Goal: Task Accomplishment & Management: Manage account settings

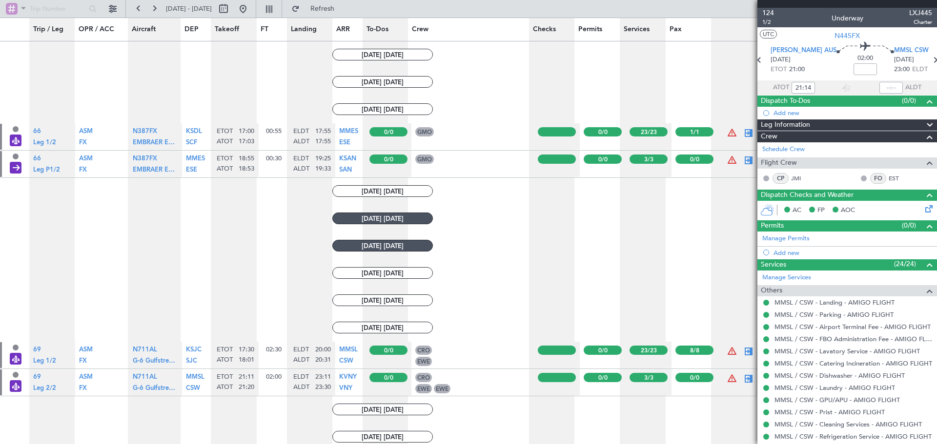
scroll to position [743, 0]
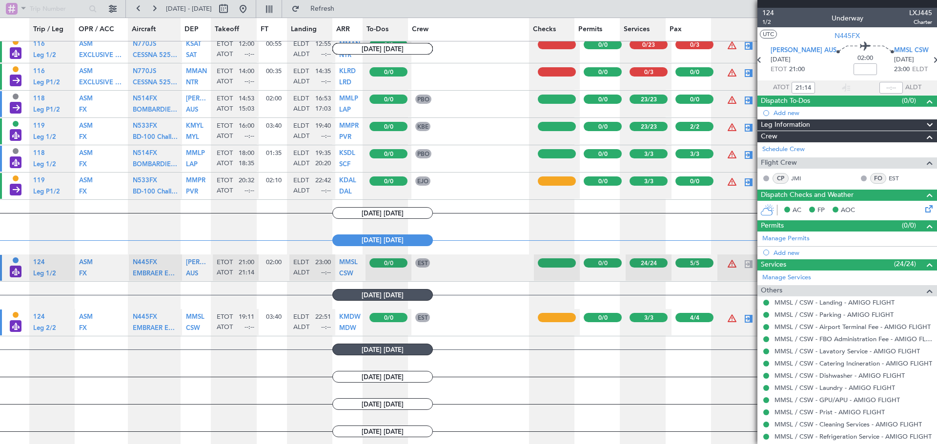
click at [898, 86] on mat-tooltip-component "Estimated Landing Time" at bounding box center [881, 87] width 77 height 26
click at [895, 86] on div "Estimated Landing Time" at bounding box center [881, 87] width 63 height 12
drag, startPoint x: 867, startPoint y: 67, endPoint x: 874, endPoint y: 73, distance: 8.3
click at [869, 67] on div "02:00" at bounding box center [865, 60] width 58 height 36
click at [890, 92] on mat-tooltip-component "Estimated Landing Time" at bounding box center [881, 87] width 77 height 26
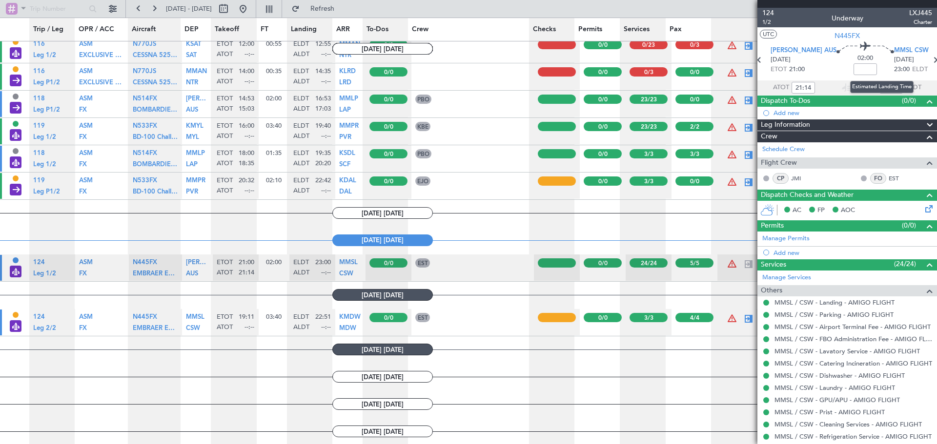
click at [891, 87] on div "Estimated Landing Time" at bounding box center [881, 87] width 63 height 12
click at [889, 74] on mat-tooltip-component "Estimated Landing Time" at bounding box center [881, 87] width 77 height 26
click at [912, 69] on span "ELDT" at bounding box center [920, 70] width 16 height 10
click at [885, 84] on mat-tooltip-component "Estimated Landing Time" at bounding box center [891, 87] width 77 height 26
drag, startPoint x: 885, startPoint y: 77, endPoint x: 870, endPoint y: 74, distance: 15.4
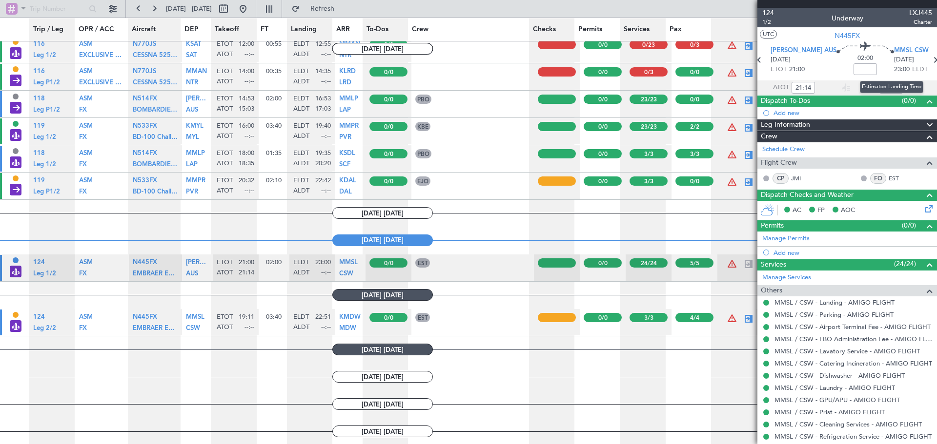
click at [885, 77] on mat-tooltip-component "Estimated Landing Time" at bounding box center [891, 87] width 77 height 26
click at [894, 66] on span "23:00" at bounding box center [902, 70] width 16 height 10
click at [885, 88] on div "Estimated Landing Time" at bounding box center [881, 87] width 63 height 12
click at [885, 89] on input "text" at bounding box center [890, 88] width 23 height 12
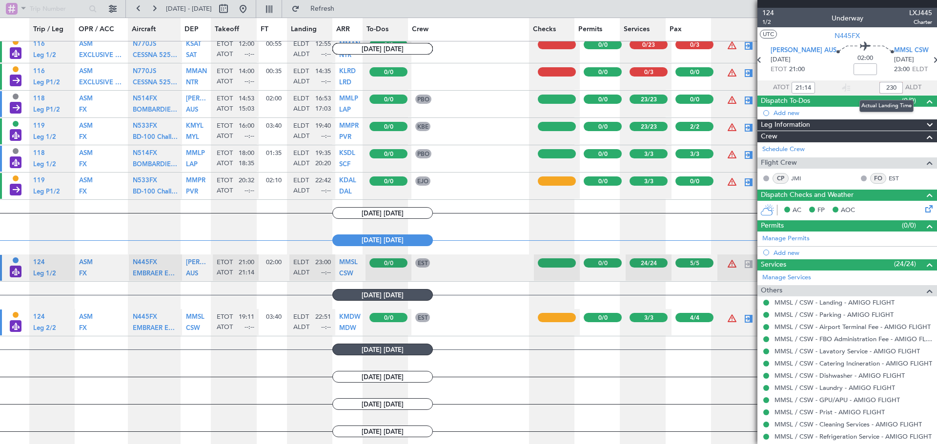
click at [887, 88] on input "230" at bounding box center [890, 88] width 23 height 12
click at [865, 58] on div "02:00" at bounding box center [865, 60] width 58 height 36
type input "23:20"
click at [863, 291] on mat-tooltip-component "Complete" at bounding box center [844, 283] width 42 height 26
click at [863, 265] on div "Services (24/24)" at bounding box center [847, 265] width 180 height 11
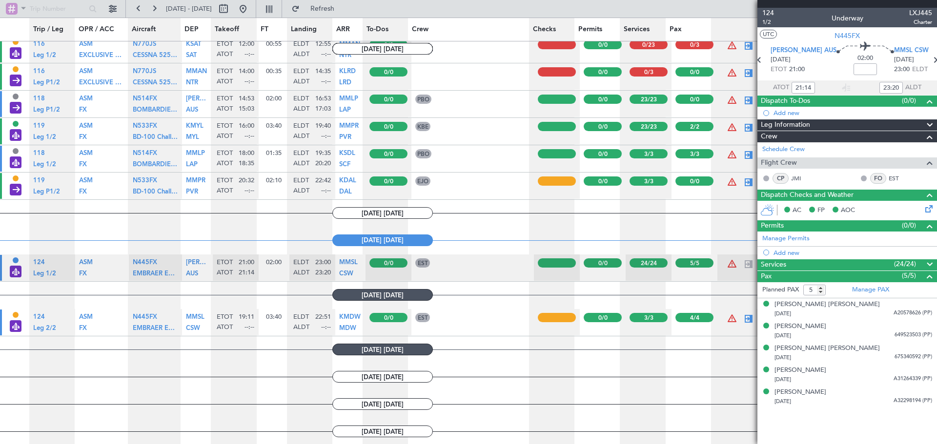
click at [885, 222] on div "Permits (0/0)" at bounding box center [847, 226] width 180 height 11
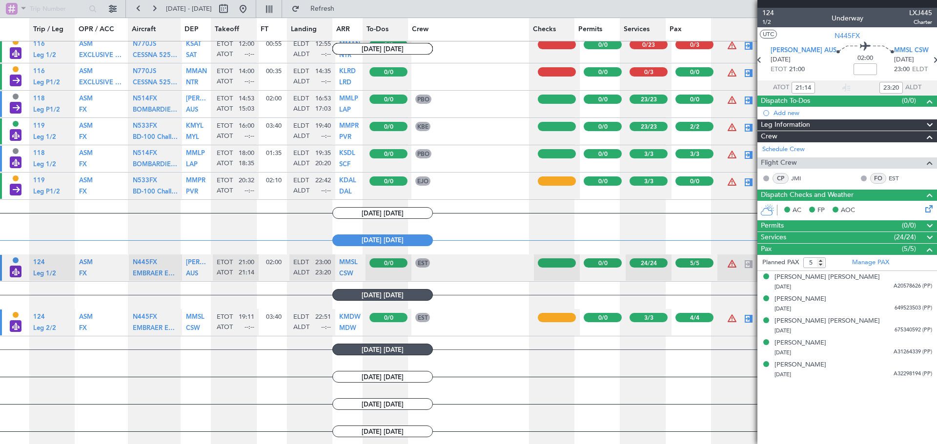
click at [882, 196] on div "Dispatch Checks and Weather" at bounding box center [847, 195] width 180 height 11
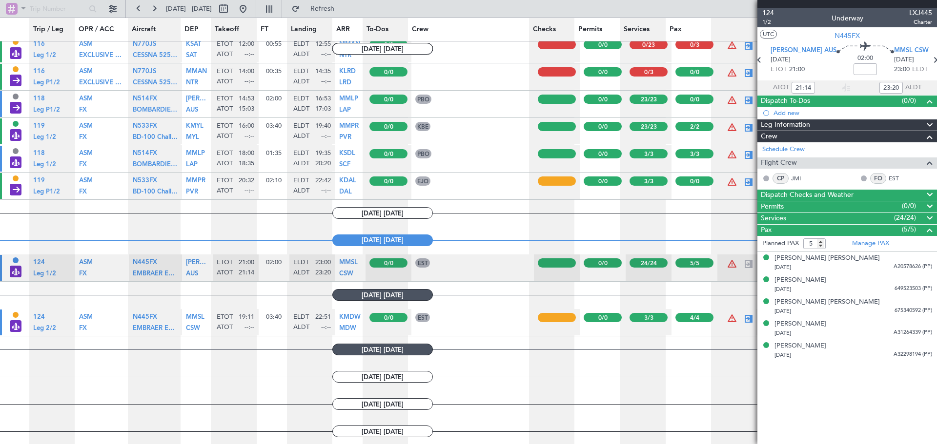
click at [877, 229] on div "Pax (5/5)" at bounding box center [847, 230] width 180 height 11
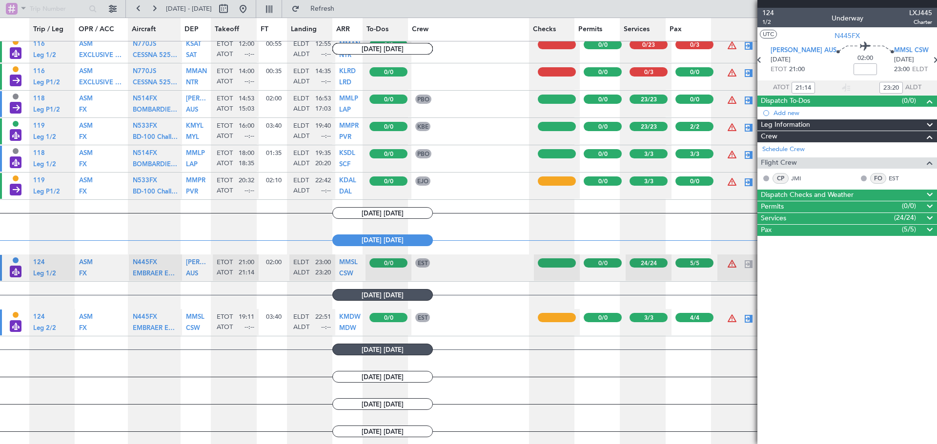
click at [884, 135] on div "Crew" at bounding box center [847, 136] width 180 height 11
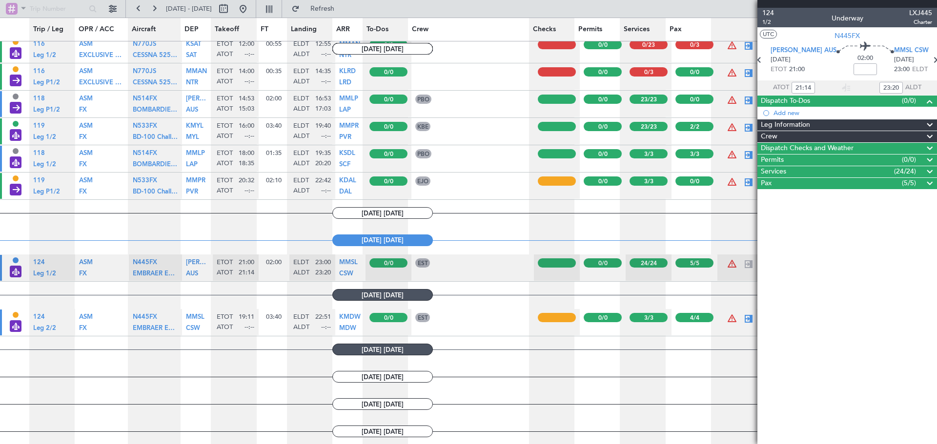
click at [861, 101] on div "Dispatch To-Dos (0/0)" at bounding box center [847, 101] width 180 height 11
